Goal: Find specific page/section: Find specific page/section

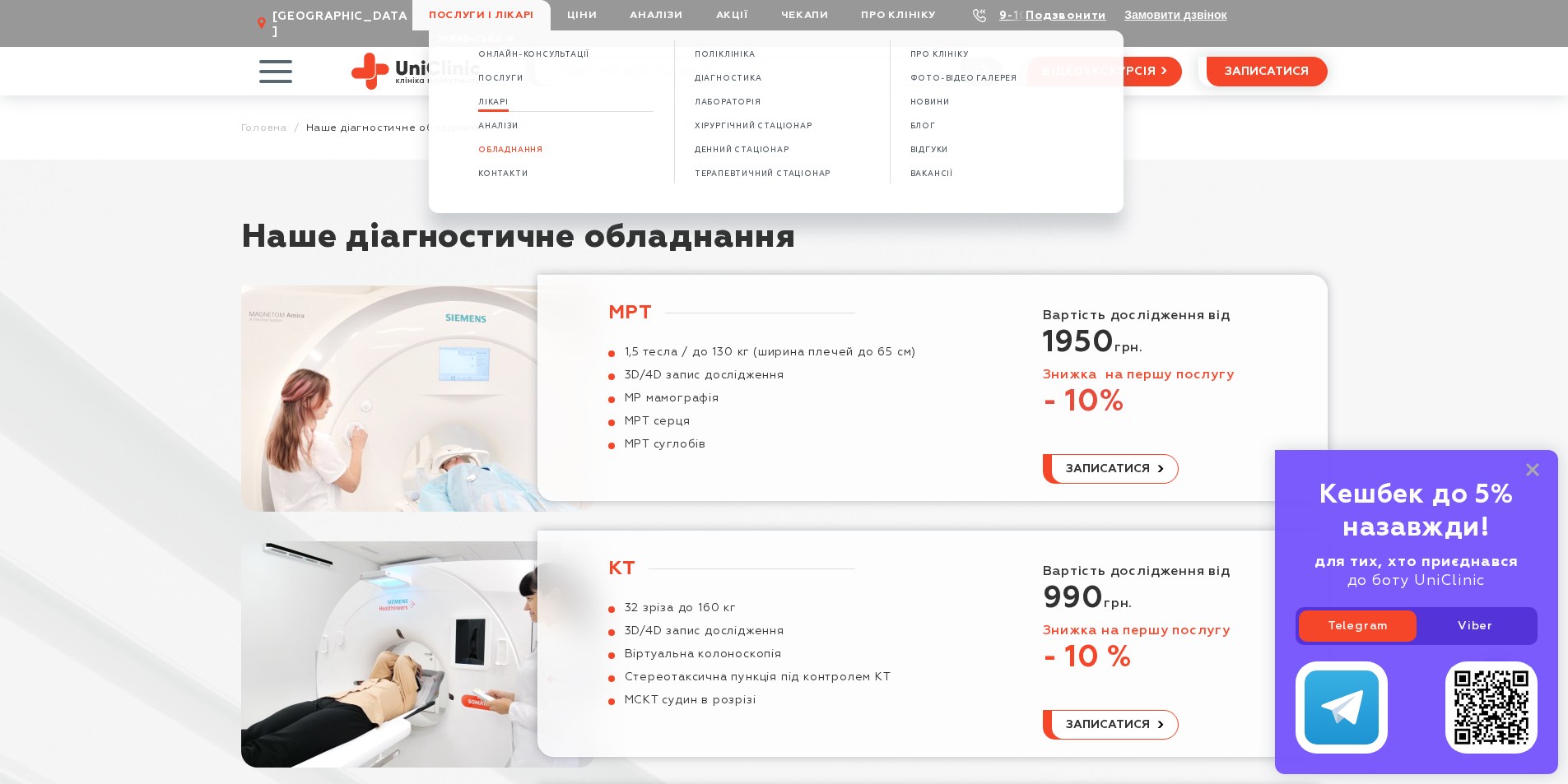
click at [507, 97] on link "Лікарі" at bounding box center [493, 103] width 30 height 14
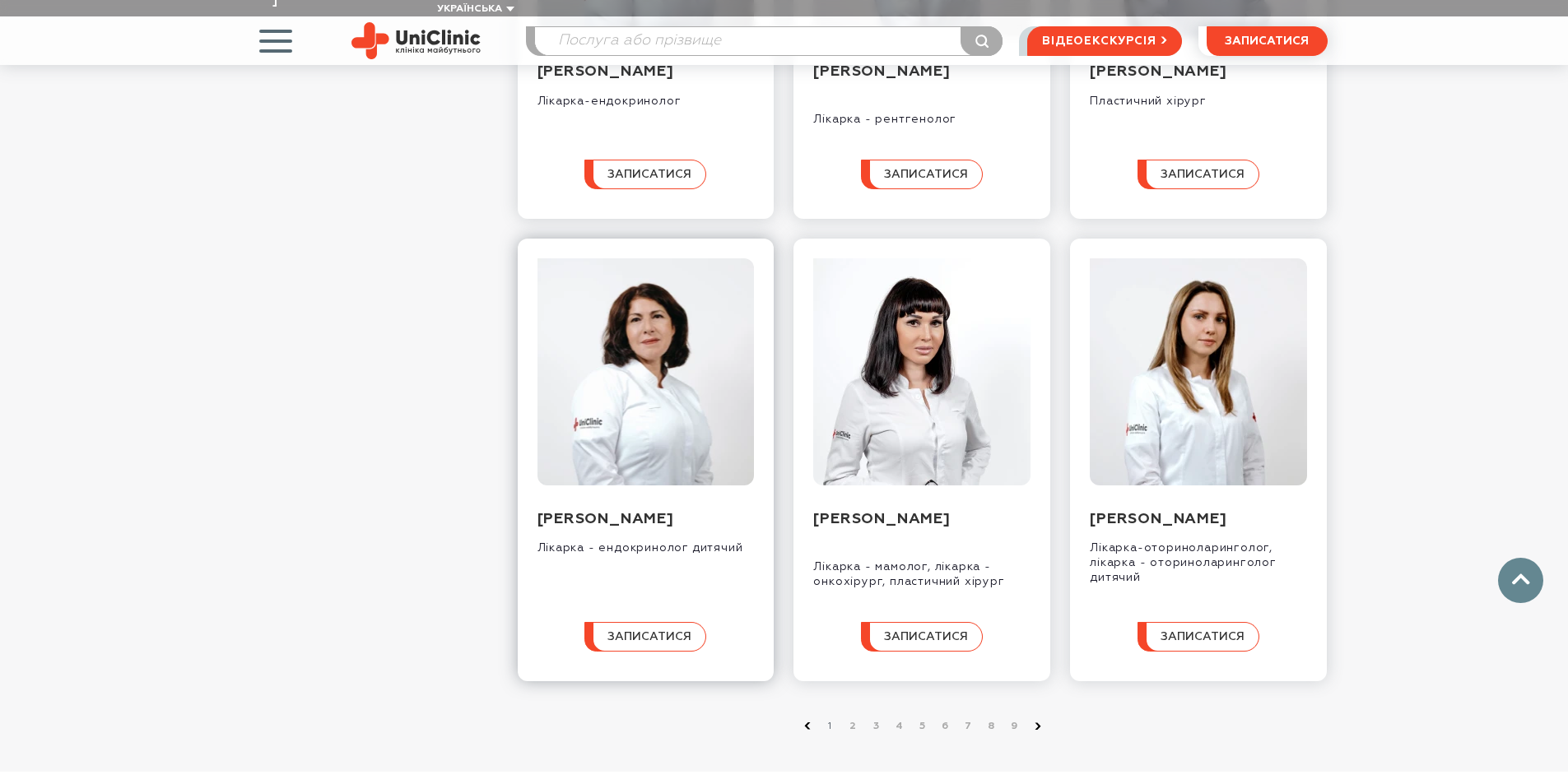
scroll to position [1481, 0]
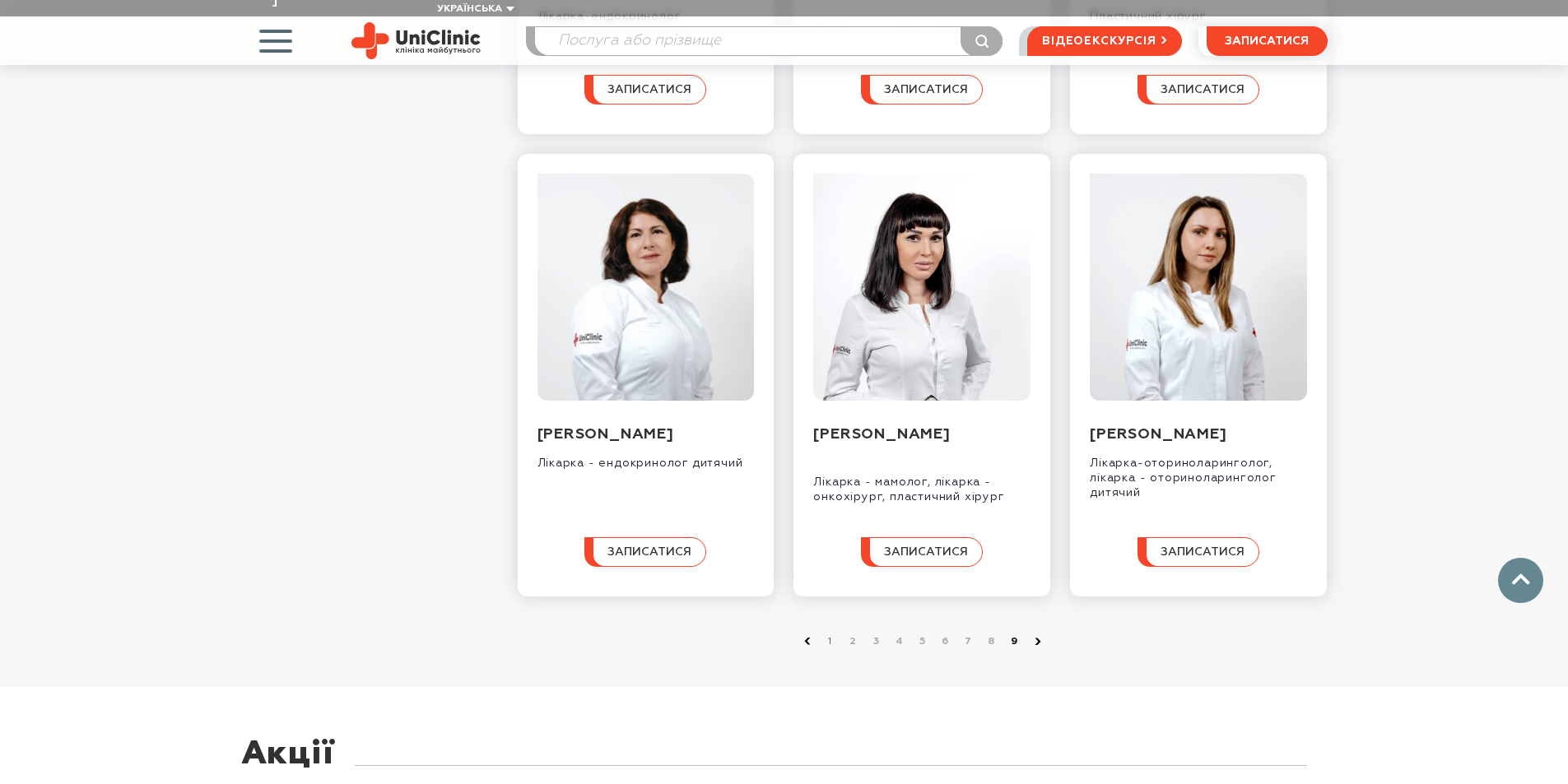
click at [1019, 650] on link "9" at bounding box center [1015, 642] width 16 height 16
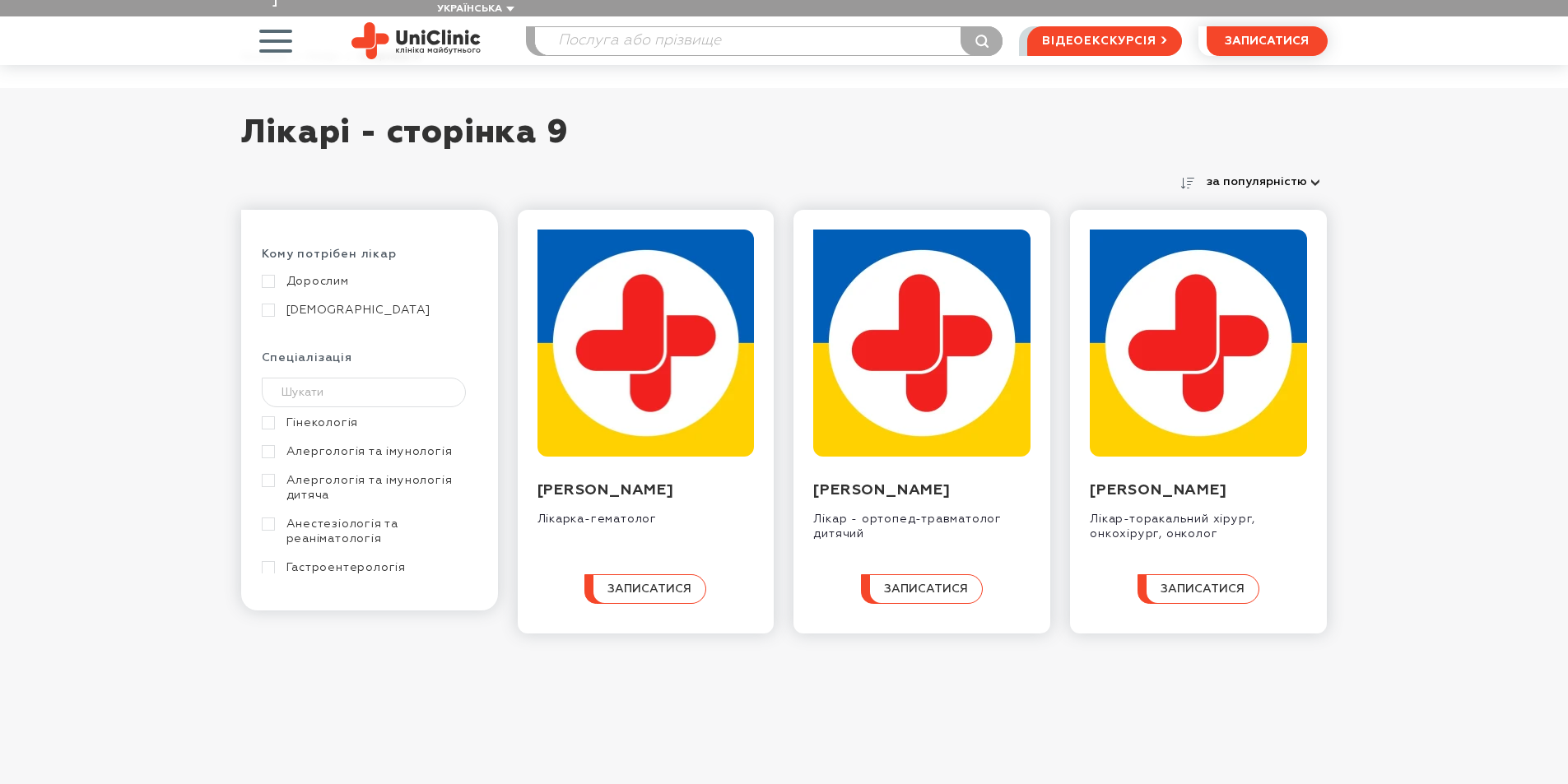
scroll to position [411, 0]
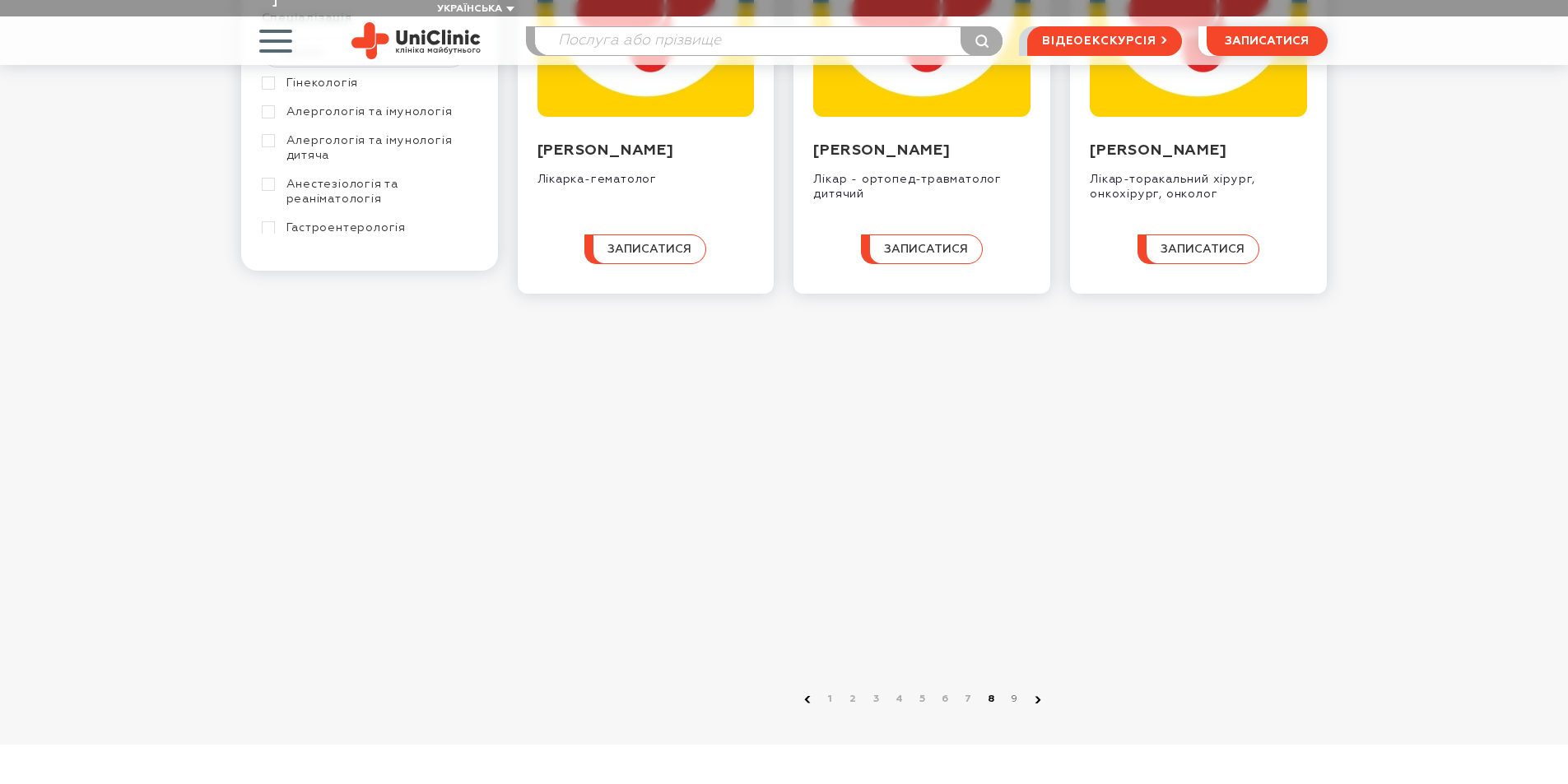
click at [989, 691] on link "8" at bounding box center [992, 699] width 16 height 16
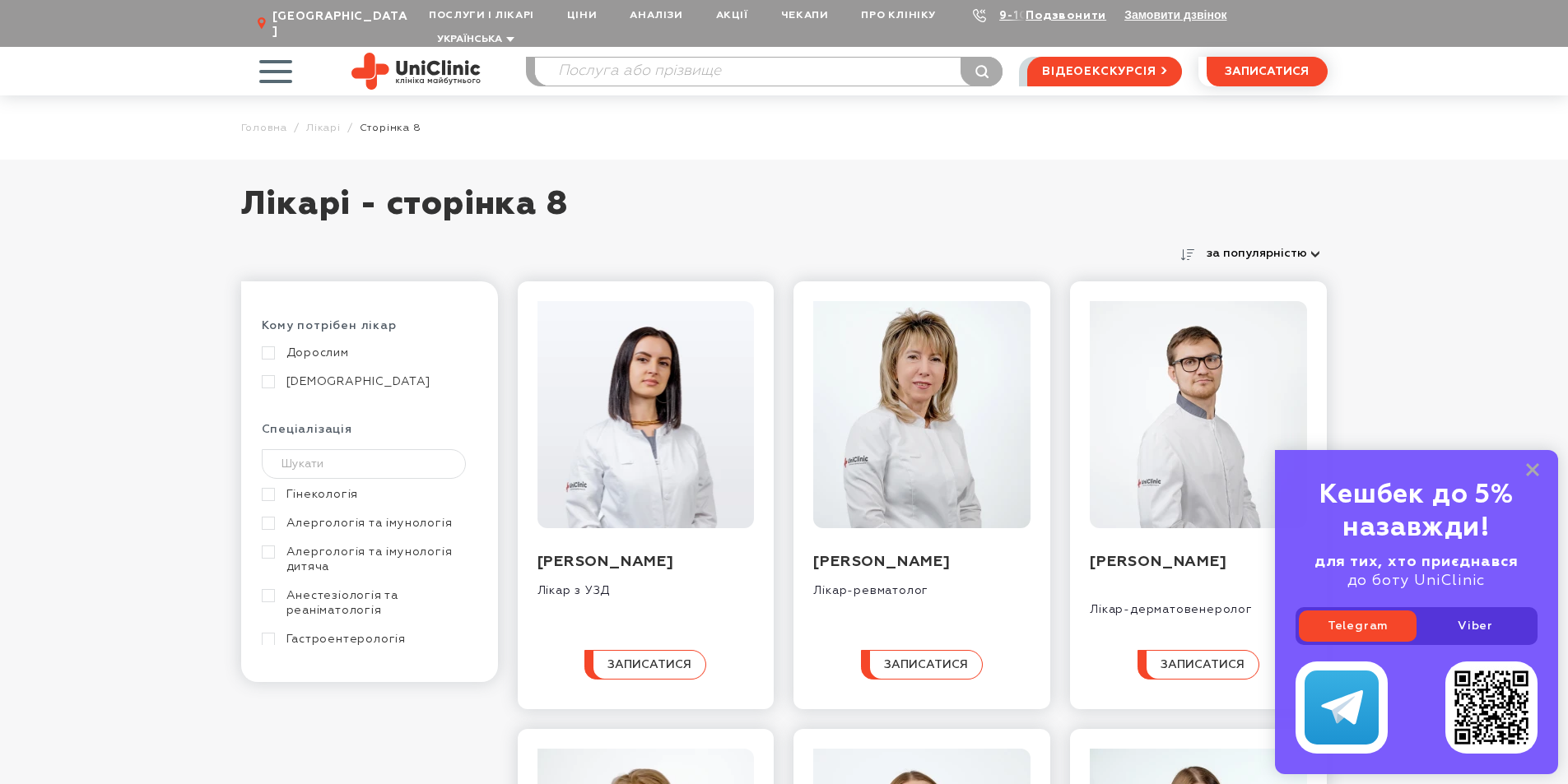
drag, startPoint x: 429, startPoint y: 484, endPoint x: 550, endPoint y: 193, distance: 315.2
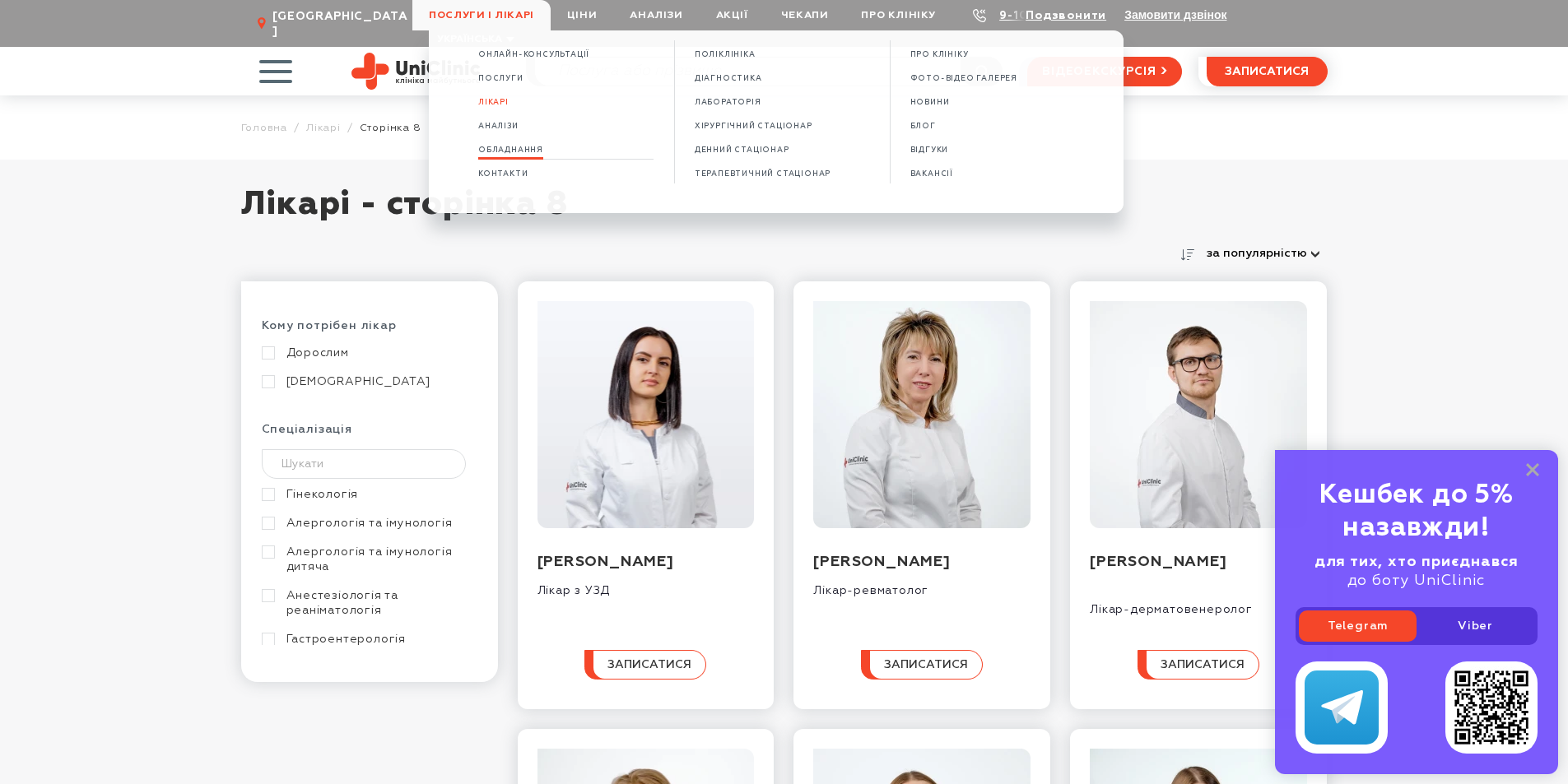
click at [539, 145] on span "Обладнання" at bounding box center [510, 150] width 65 height 9
